Goal: Transaction & Acquisition: Purchase product/service

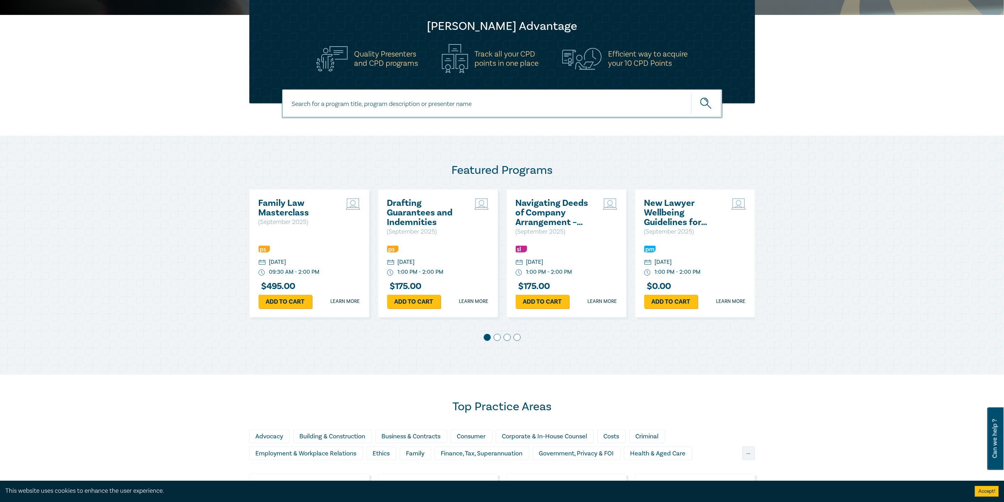
scroll to position [237, 0]
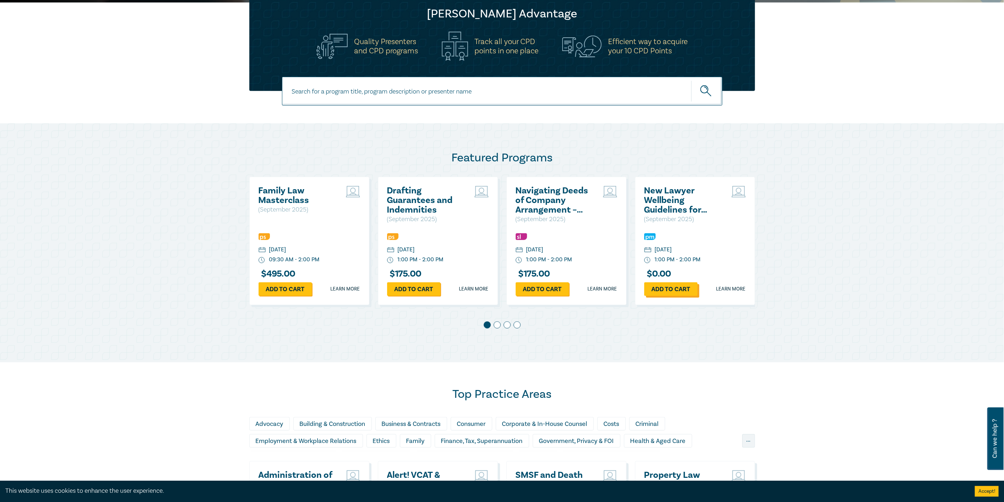
click at [666, 287] on link "Add to cart" at bounding box center [671, 289] width 53 height 14
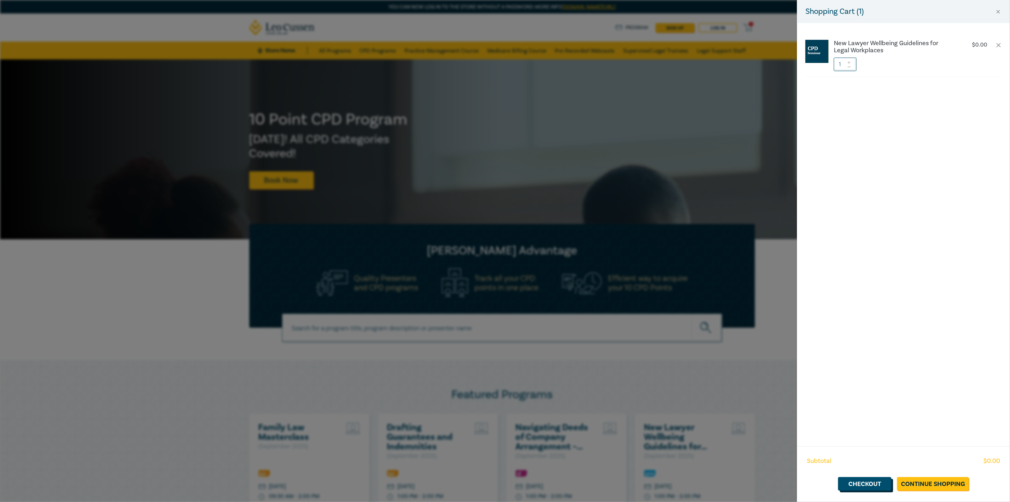
click at [864, 483] on link "Checkout" at bounding box center [865, 484] width 53 height 14
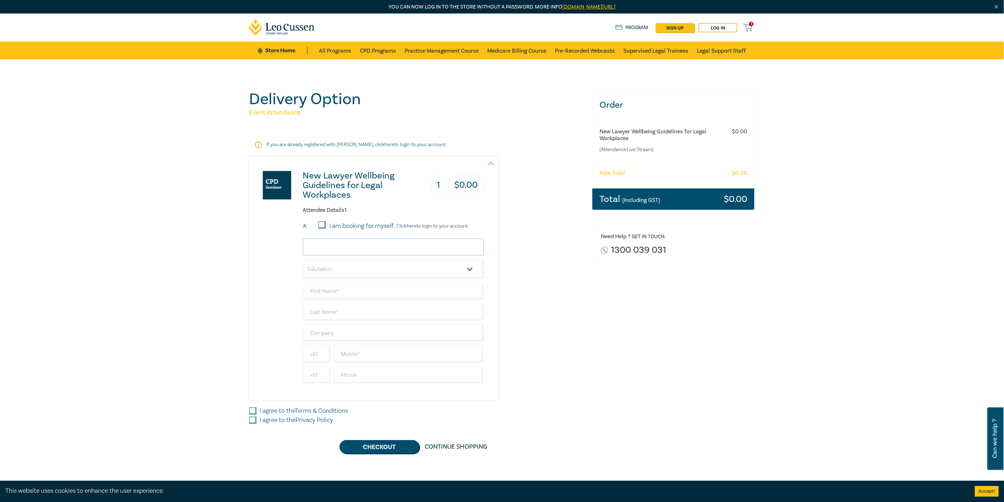
click at [352, 249] on input "email" at bounding box center [393, 246] width 181 height 17
type input "tsaffin@ha.legal"
click at [322, 225] on input "I am booking for myself." at bounding box center [322, 224] width 7 height 7
checkbox input "true"
click at [332, 271] on select "Salutation Mr. Mrs. Ms. Miss Dr. Prof. Other" at bounding box center [393, 268] width 181 height 19
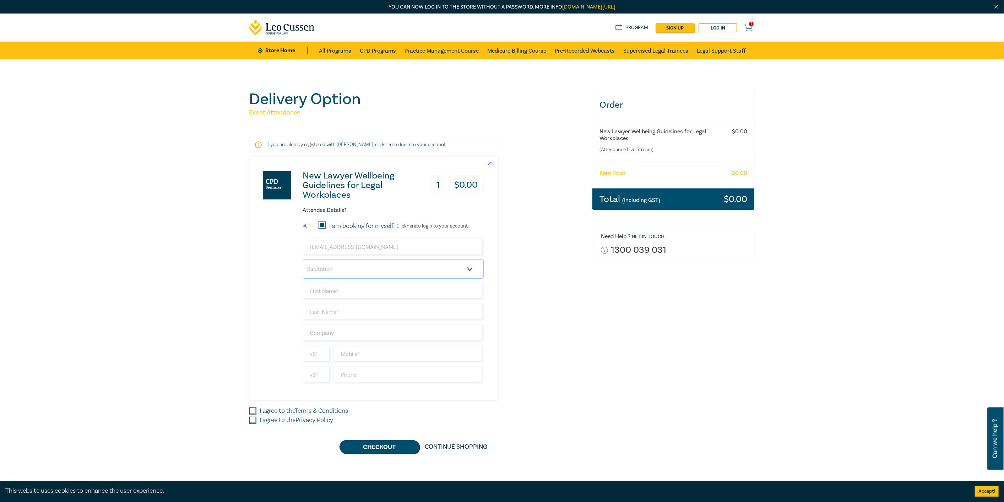
select select "Ms."
click at [303, 259] on select "Salutation Mr. Mrs. Ms. Miss Dr. Prof. Other" at bounding box center [393, 268] width 181 height 19
click at [323, 289] on input "text" at bounding box center [393, 290] width 181 height 17
type input "[PERSON_NAME]"
type input "Saffin"
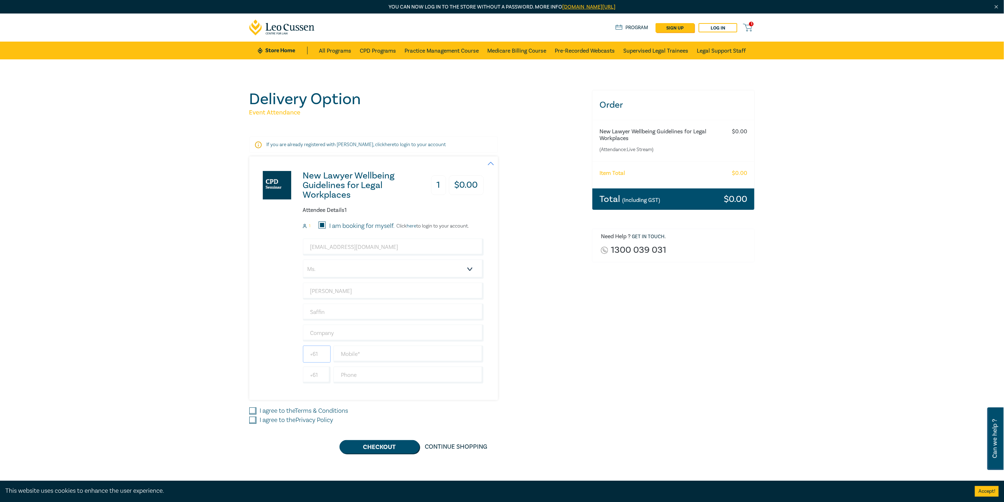
type input "+61419898226"
type input "[GEOGRAPHIC_DATA]"
click at [348, 355] on input "text" at bounding box center [409, 353] width 150 height 17
type input "0419898226"
click at [372, 370] on input "text" at bounding box center [409, 374] width 150 height 17
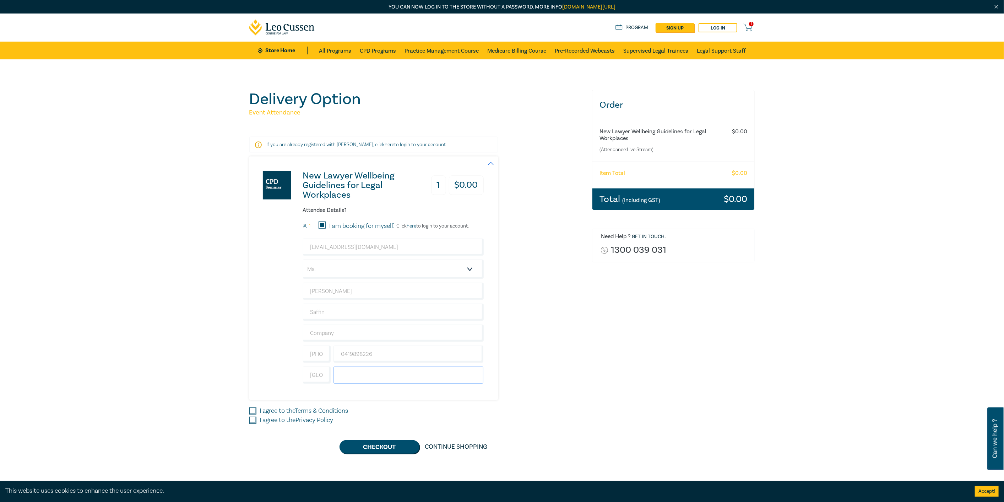
type input "0419898226"
click at [253, 409] on input "I agree to the Terms & Conditions" at bounding box center [252, 410] width 7 height 7
checkbox input "true"
click at [255, 418] on input "I agree to the Privacy Policy" at bounding box center [252, 419] width 7 height 7
checkbox input "true"
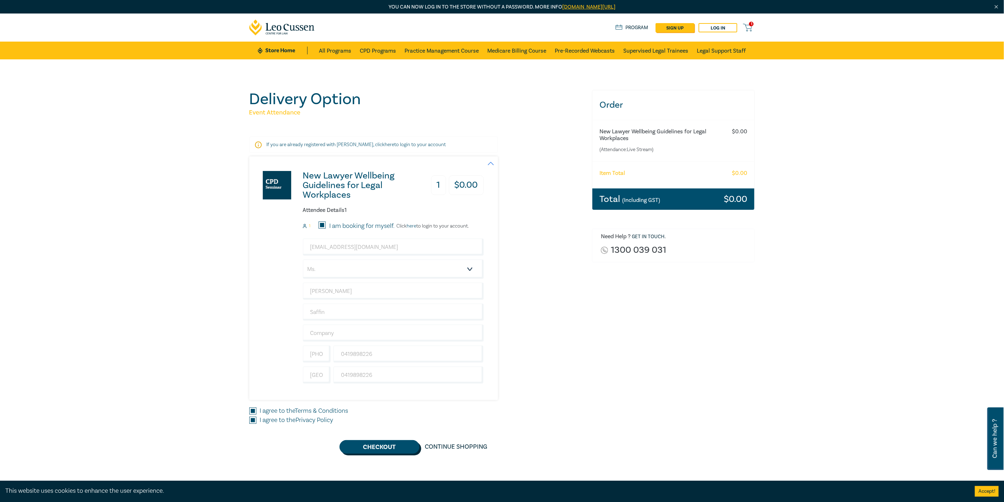
click at [371, 446] on button "Checkout" at bounding box center [380, 447] width 80 height 14
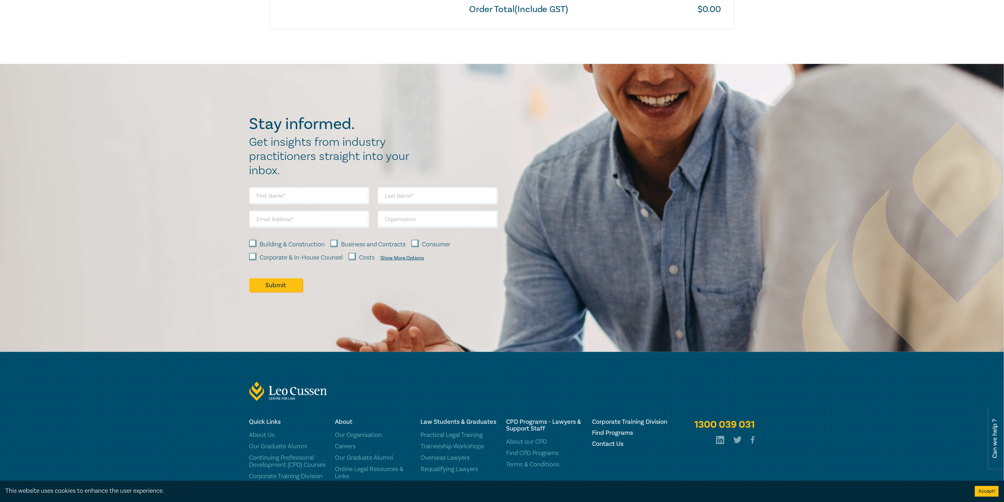
scroll to position [562, 0]
